Goal: Information Seeking & Learning: Learn about a topic

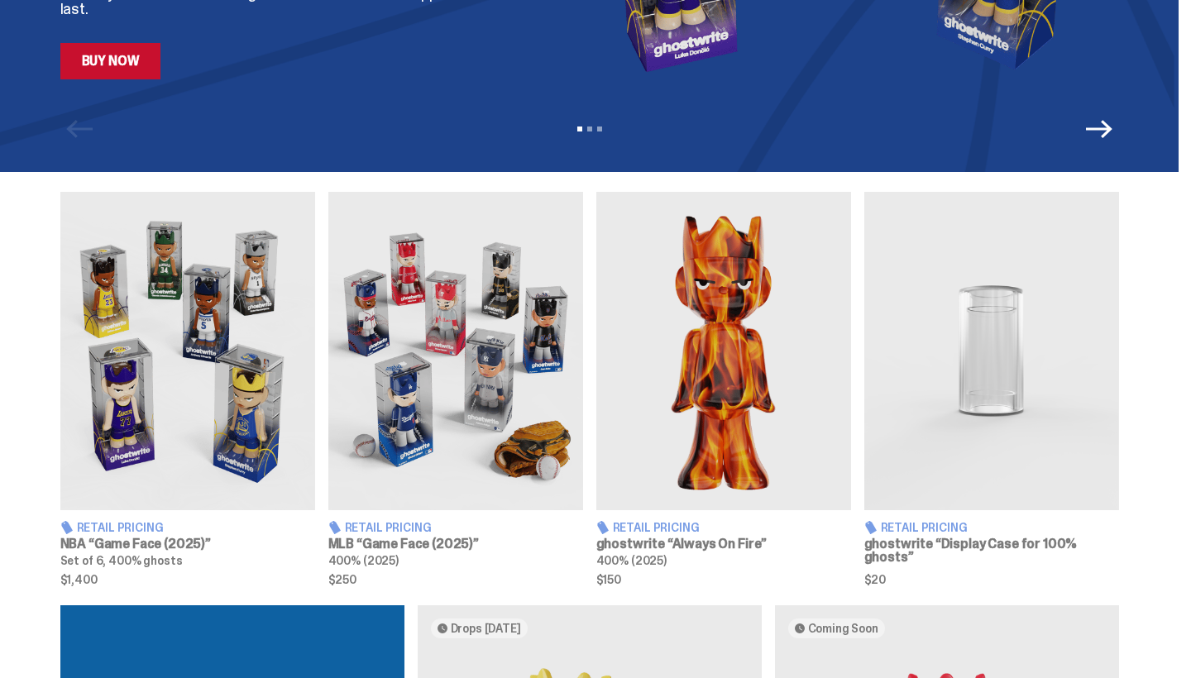
scroll to position [426, 0]
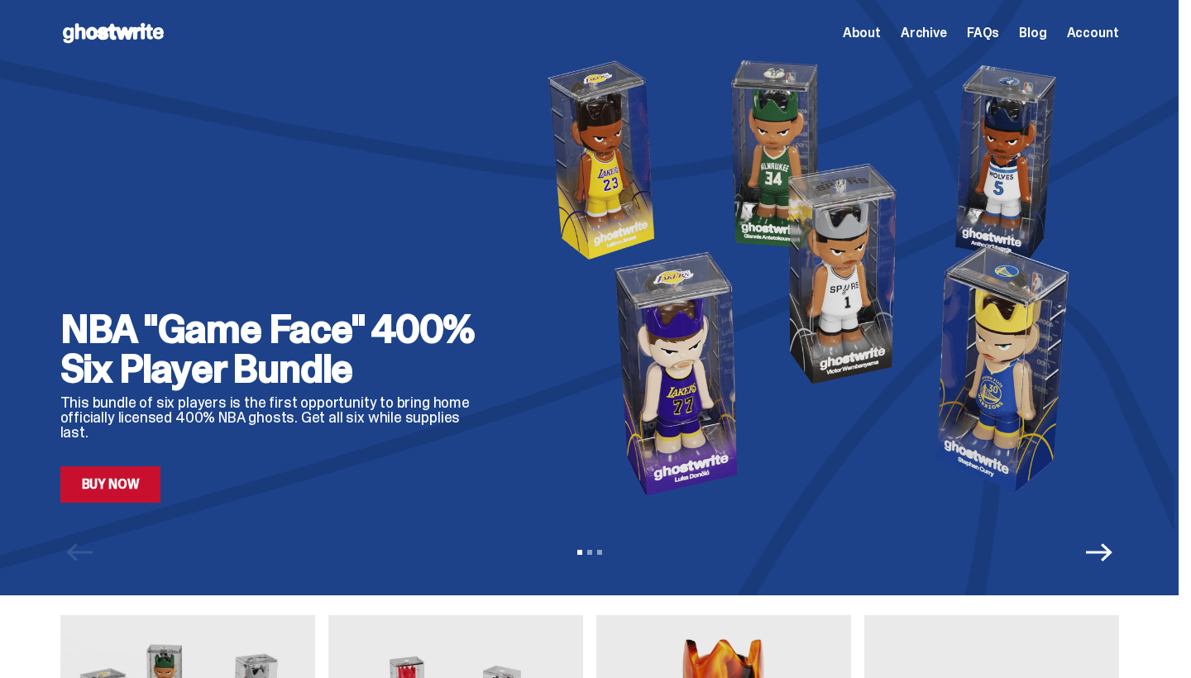
scroll to position [0, 0]
click at [947, 36] on span "Archive" at bounding box center [924, 32] width 46 height 13
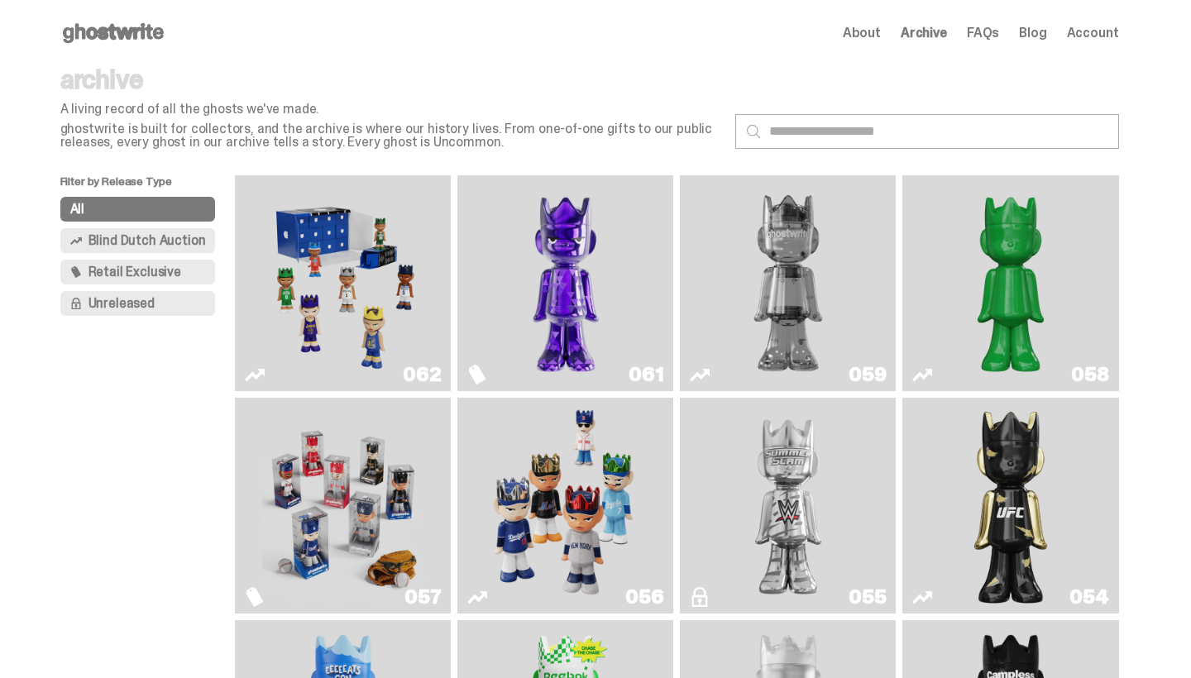
click at [176, 238] on span "Blind Dutch Auction" at bounding box center [147, 240] width 117 height 13
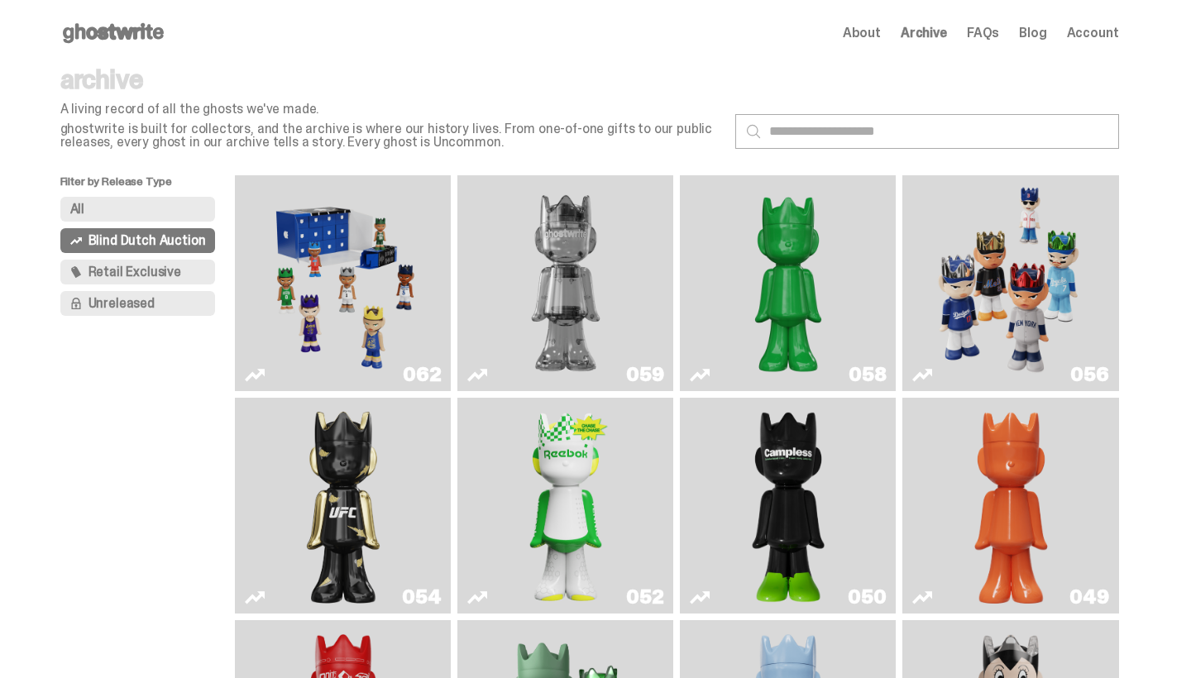
click at [170, 280] on button "Retail Exclusive" at bounding box center [138, 272] width 156 height 25
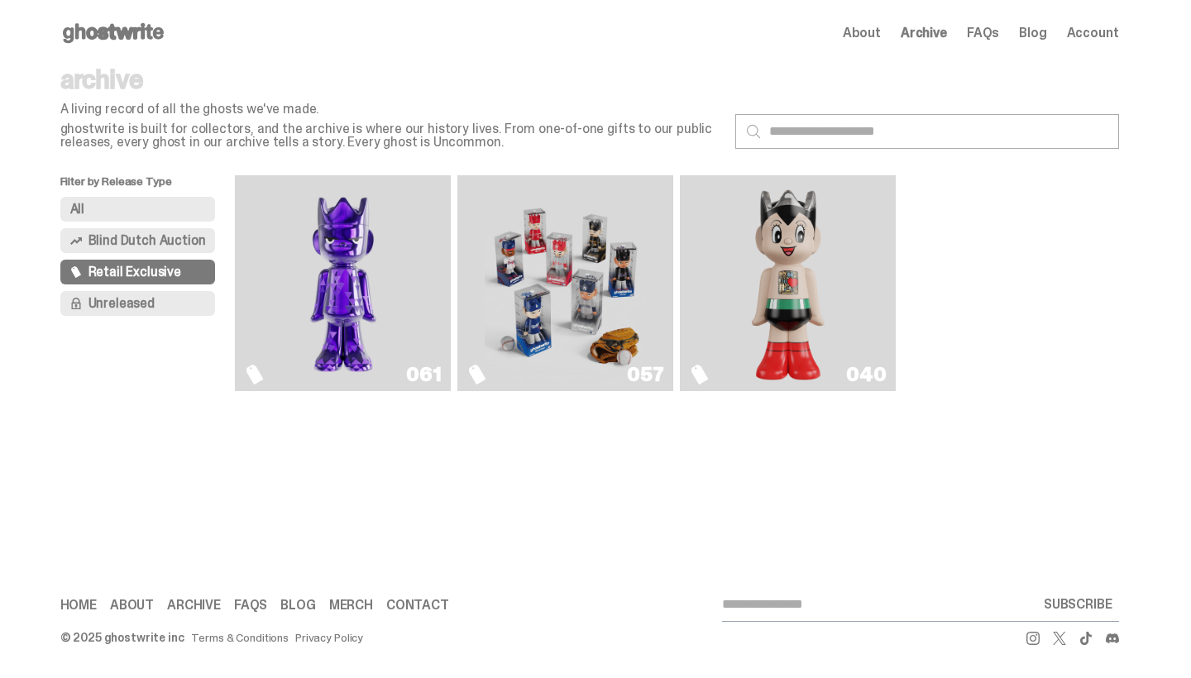
click at [165, 307] on button "Unreleased" at bounding box center [138, 303] width 156 height 25
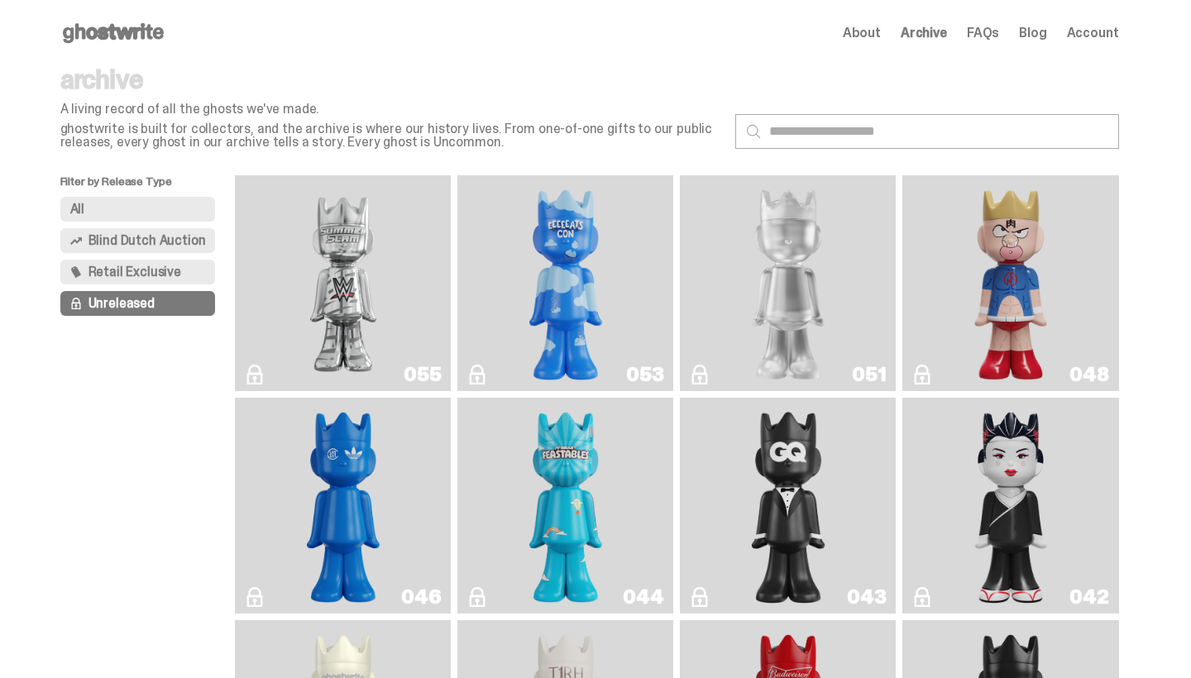
click at [198, 241] on span "Blind Dutch Auction" at bounding box center [147, 240] width 117 height 13
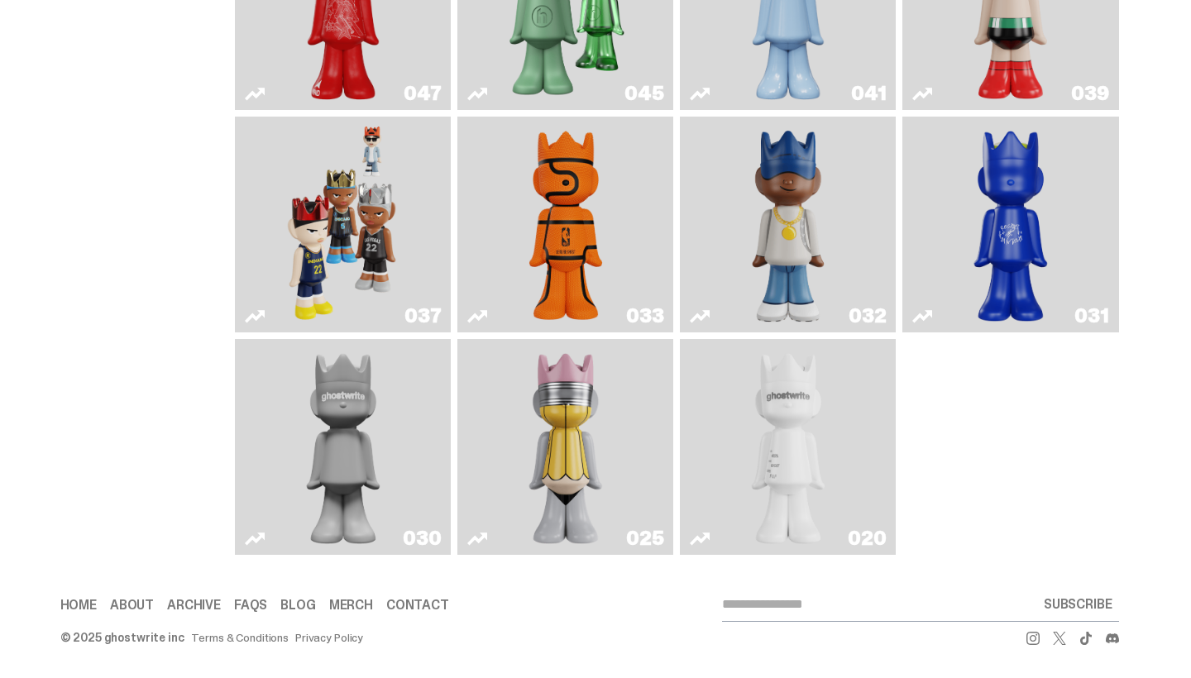
scroll to position [800, 0]
click at [354, 242] on img "Game Face (2024)" at bounding box center [343, 224] width 114 height 203
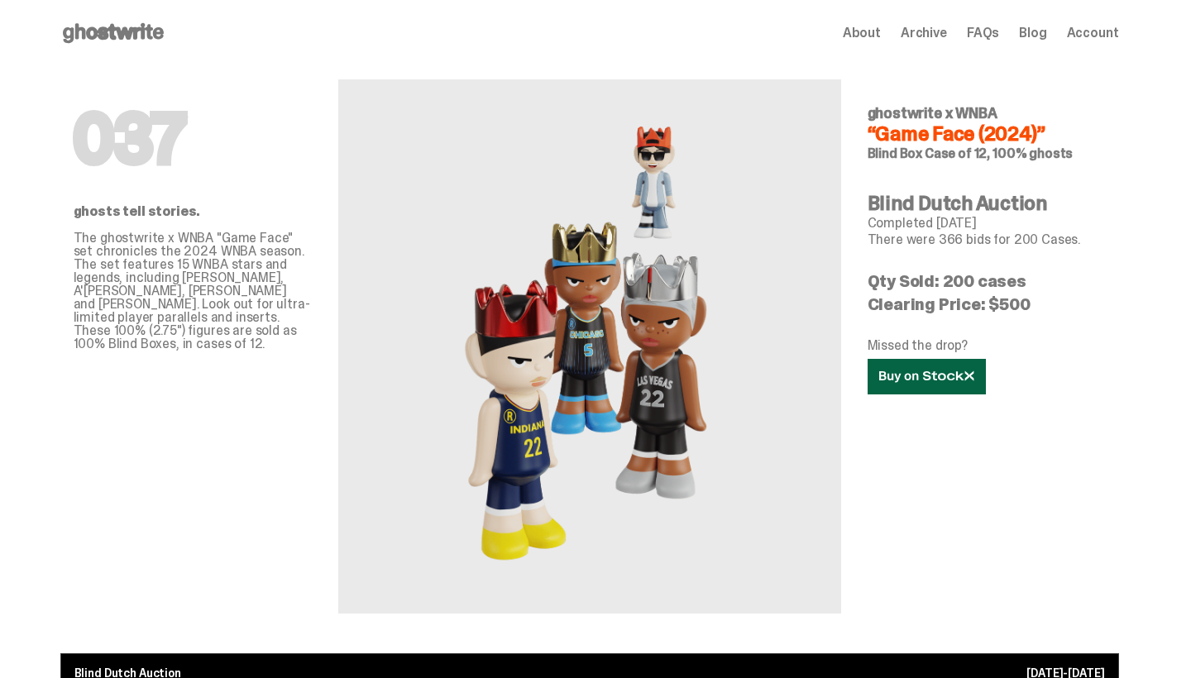
click at [931, 394] on link at bounding box center [927, 377] width 118 height 36
